Goal: Task Accomplishment & Management: Use online tool/utility

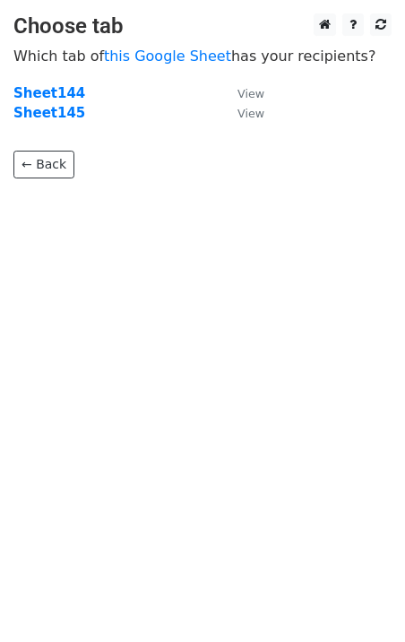
click at [56, 116] on strong "Sheet145" at bounding box center [49, 113] width 72 height 16
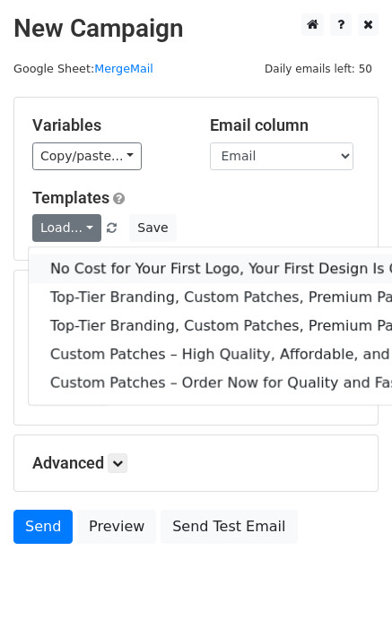
click at [107, 268] on link "No Cost for Your First Logo, Your First Design Is On Us!" at bounding box center [290, 268] width 522 height 29
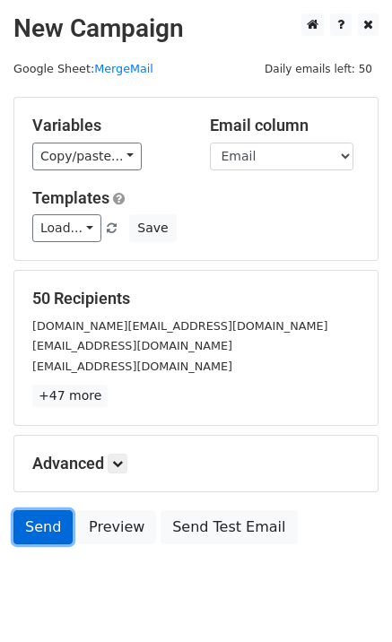
click at [32, 537] on link "Send" at bounding box center [42, 527] width 59 height 34
